Goal: Navigation & Orientation: Go to known website

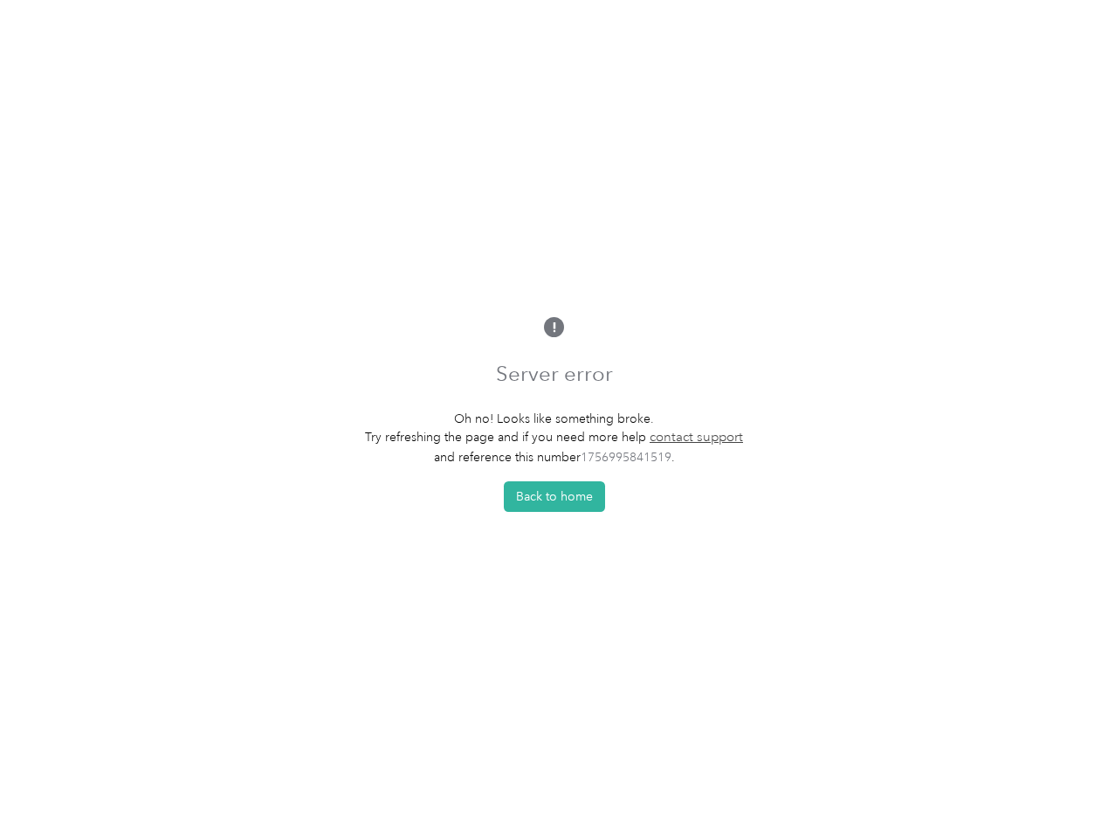
click at [554, 414] on p "Oh no! Looks like something broke." at bounding box center [554, 419] width 378 height 18
click at [559, 501] on button "Back to home" at bounding box center [554, 496] width 101 height 31
